Goal: Navigation & Orientation: Find specific page/section

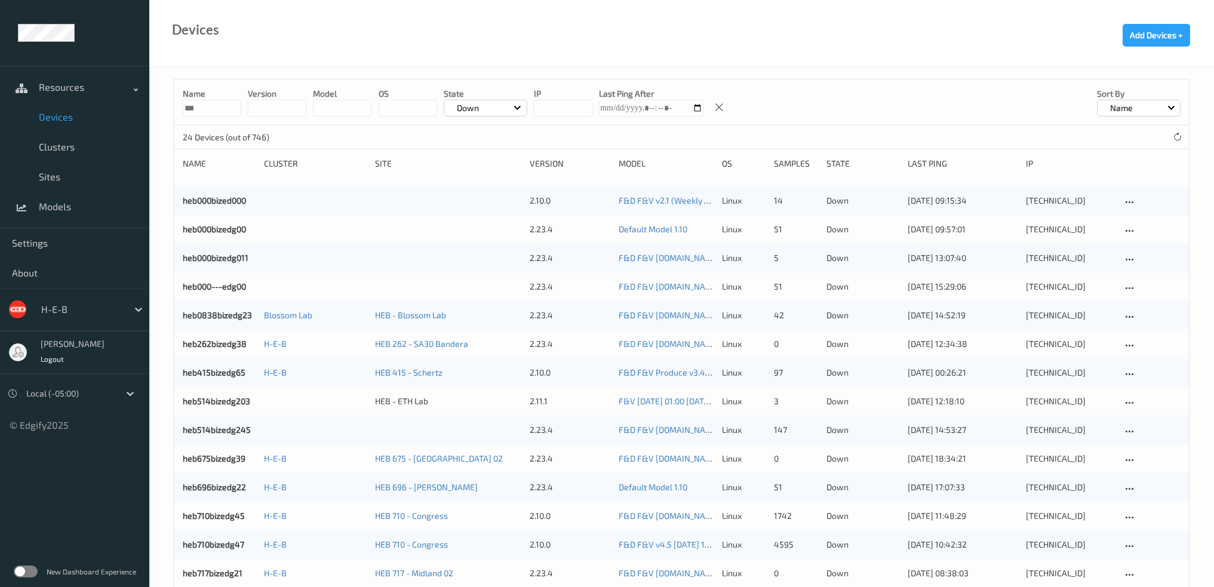
scroll to position [119, 0]
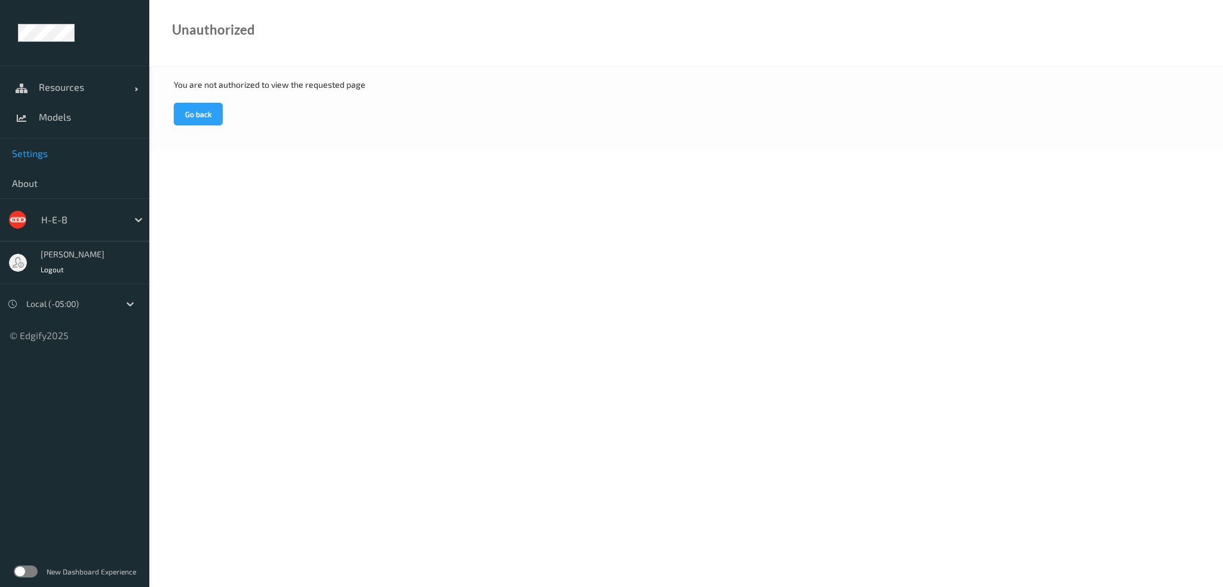
click at [50, 156] on span "Settings" at bounding box center [74, 153] width 125 height 12
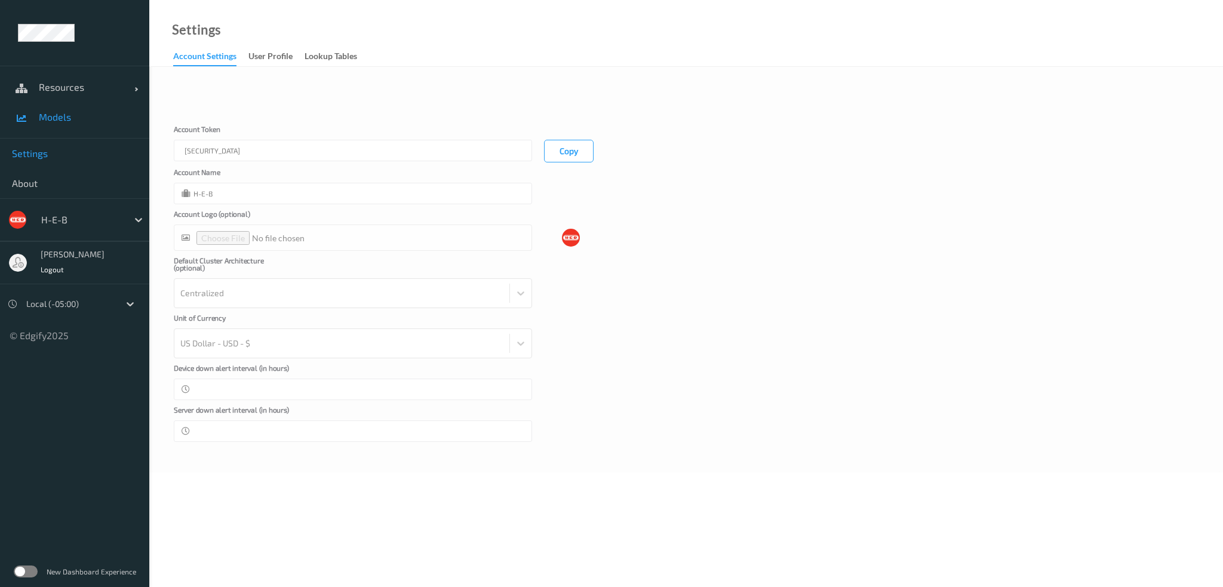
click at [63, 118] on span "Models" at bounding box center [88, 117] width 99 height 12
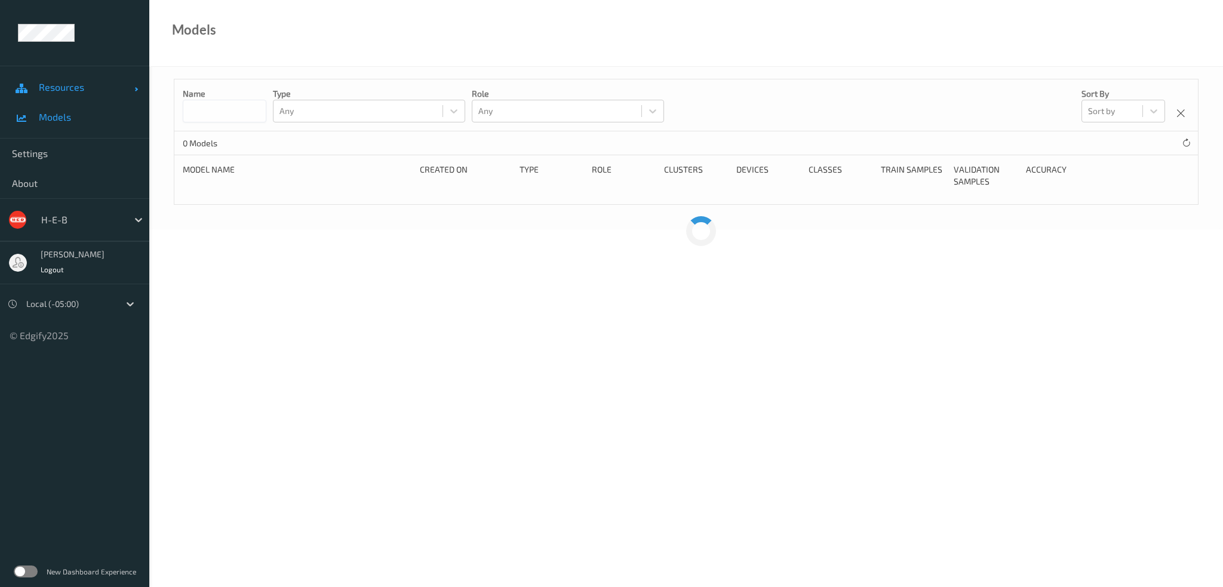
click at [67, 89] on span "Resources" at bounding box center [87, 87] width 96 height 12
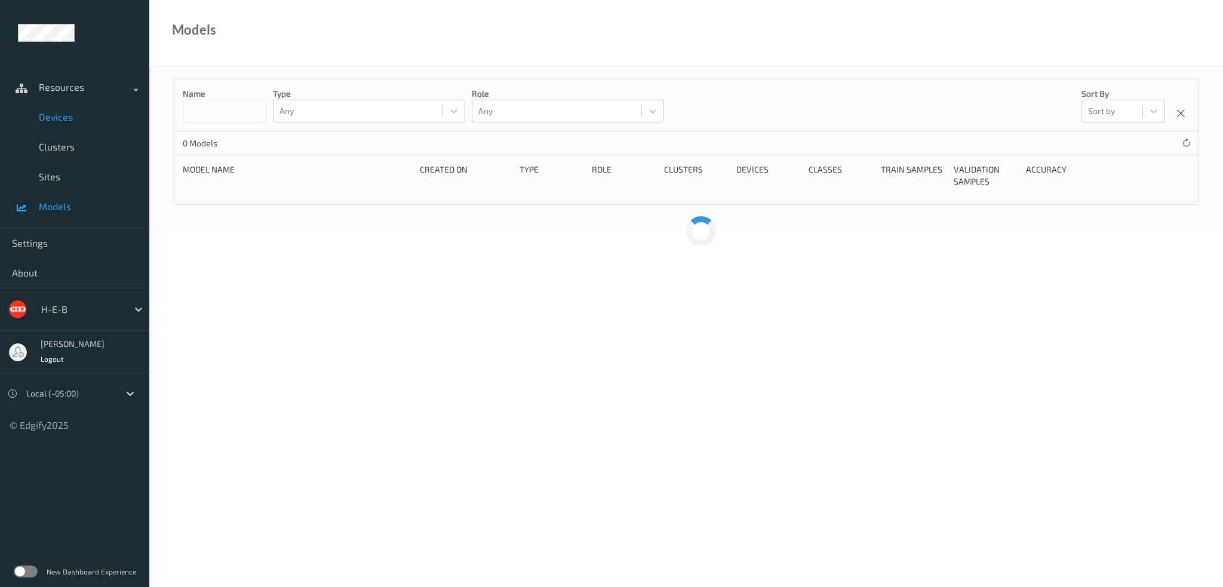
click at [67, 120] on span "Devices" at bounding box center [88, 117] width 99 height 12
